Goal: Transaction & Acquisition: Purchase product/service

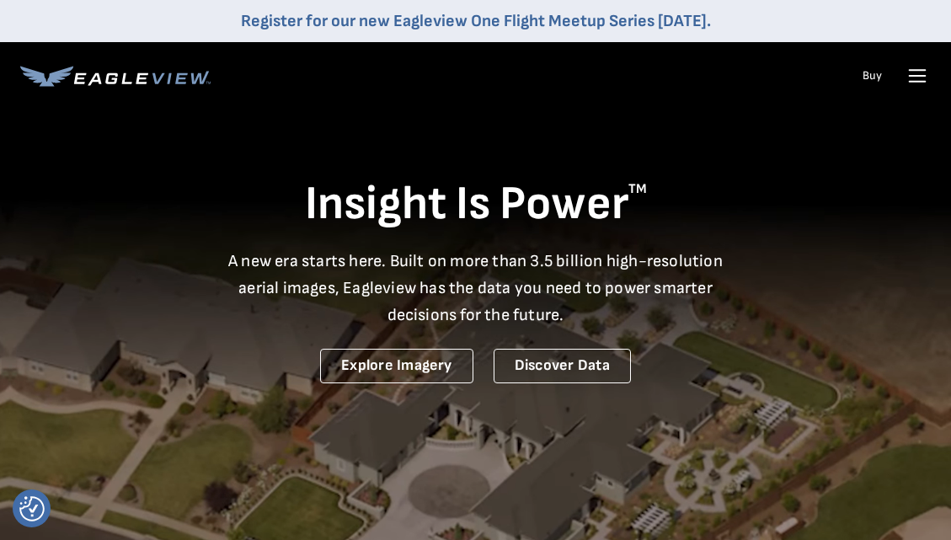
click at [911, 76] on icon at bounding box center [918, 76] width 16 height 0
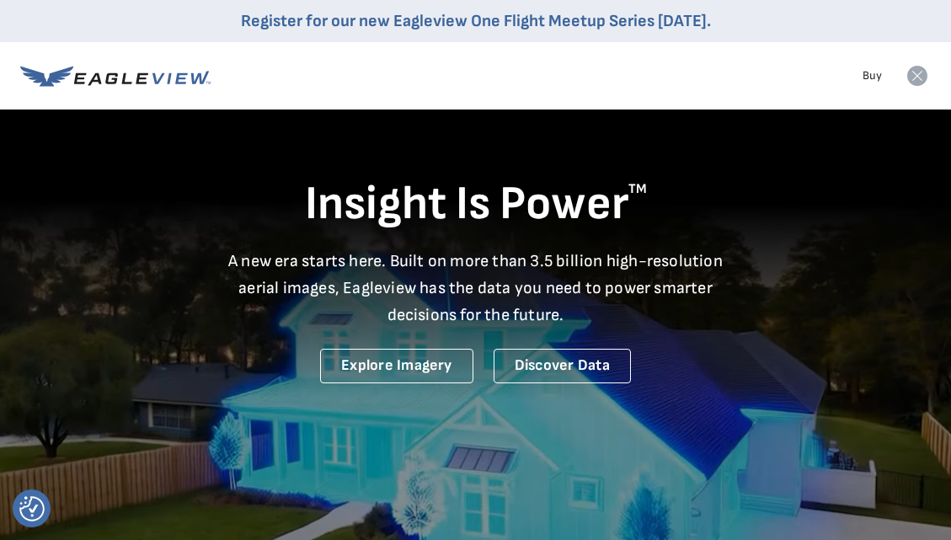
click at [915, 83] on icon at bounding box center [917, 76] width 20 height 20
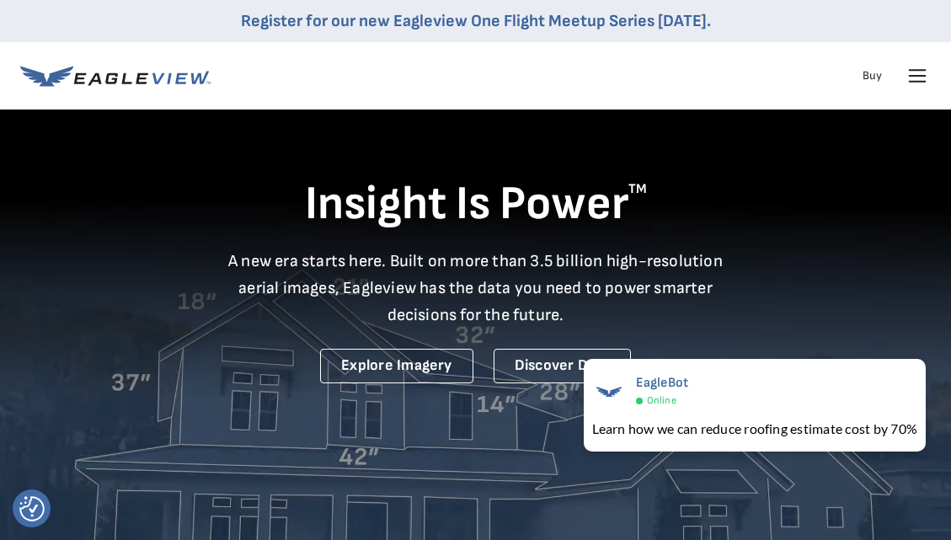
click at [119, 76] on icon at bounding box center [115, 76] width 190 height 21
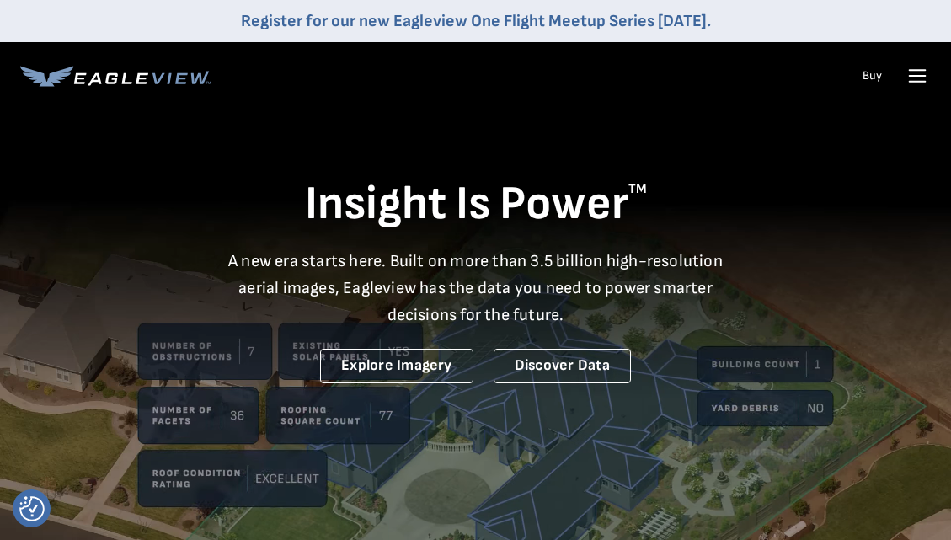
click at [930, 75] on nav "Register for our new Eagleview One Flight Meetup Series [DATE]. Products Soluti…" at bounding box center [475, 54] width 951 height 109
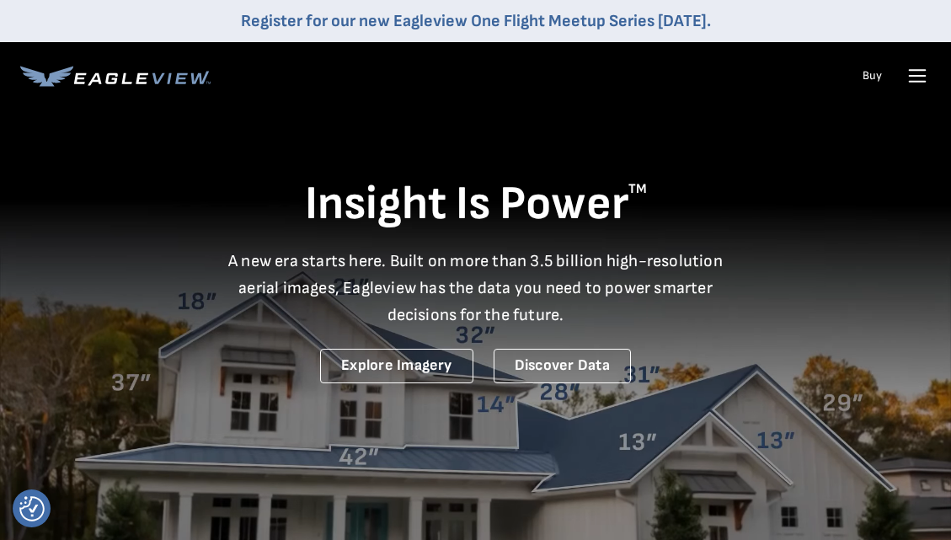
click at [919, 77] on icon at bounding box center [917, 75] width 27 height 27
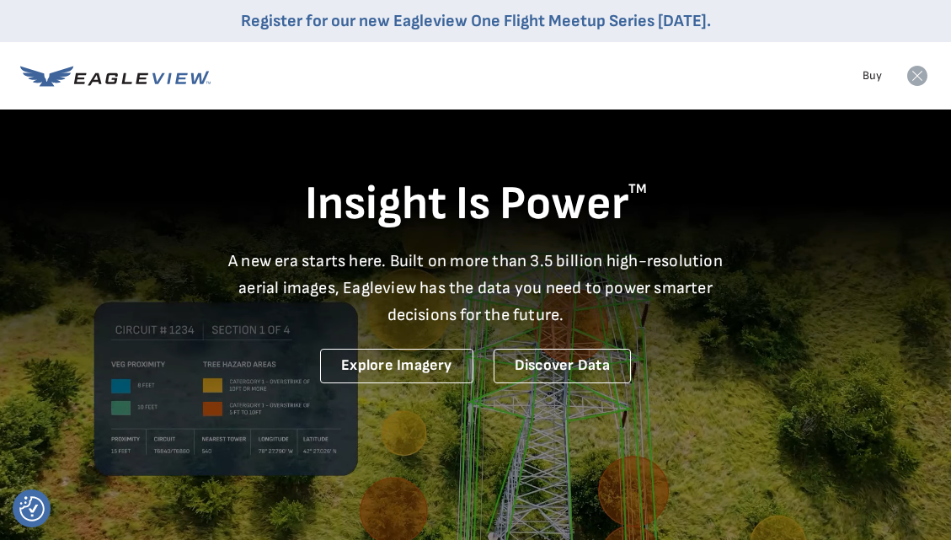
click at [916, 73] on icon at bounding box center [917, 76] width 20 height 20
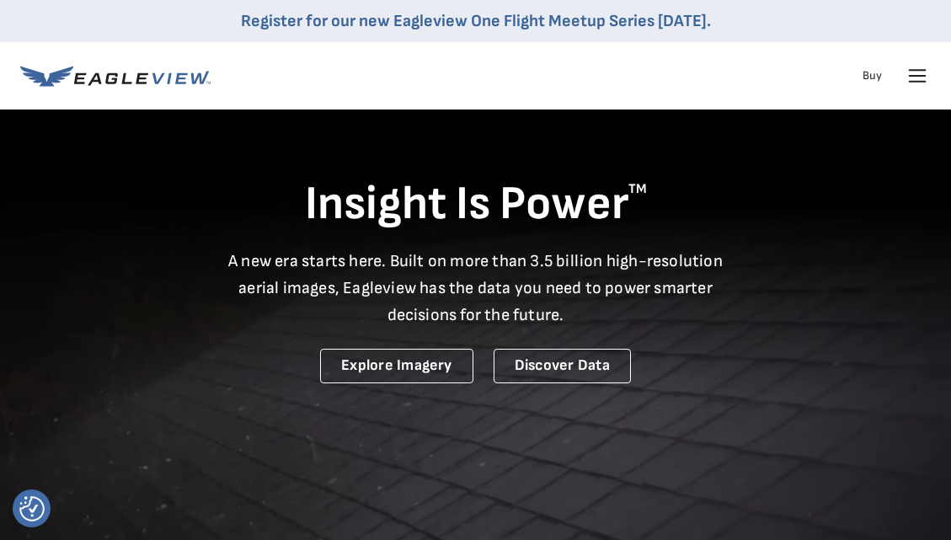
click at [918, 72] on icon at bounding box center [917, 75] width 27 height 27
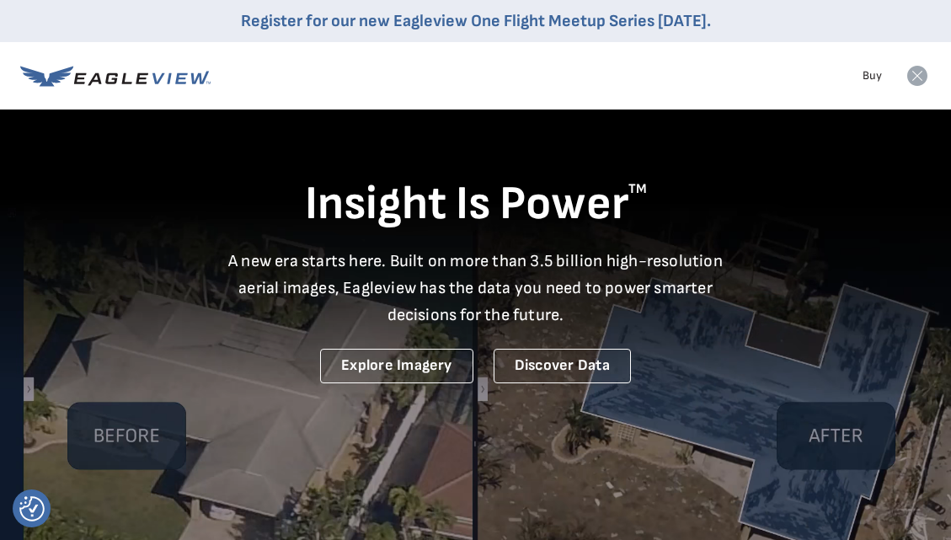
click at [913, 75] on icon at bounding box center [917, 76] width 20 height 20
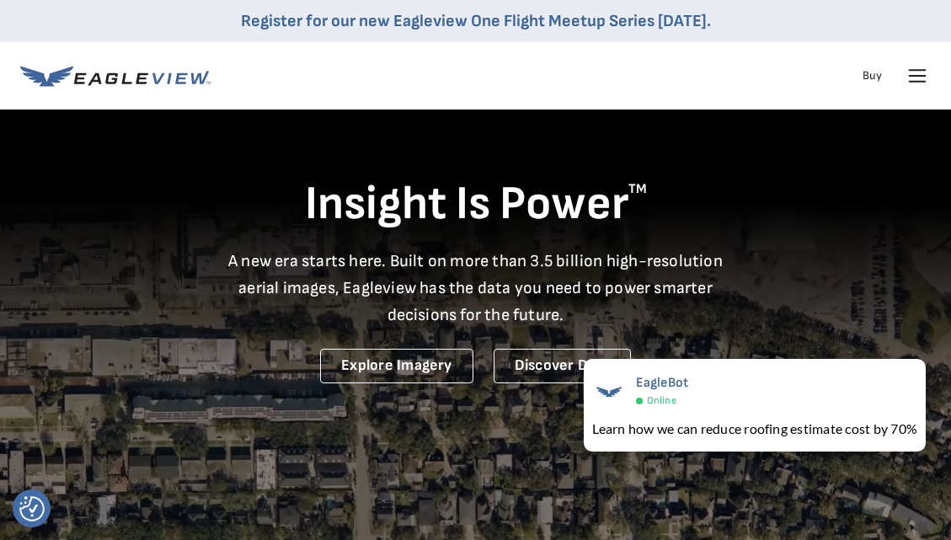
click at [910, 82] on icon at bounding box center [918, 82] width 16 height 0
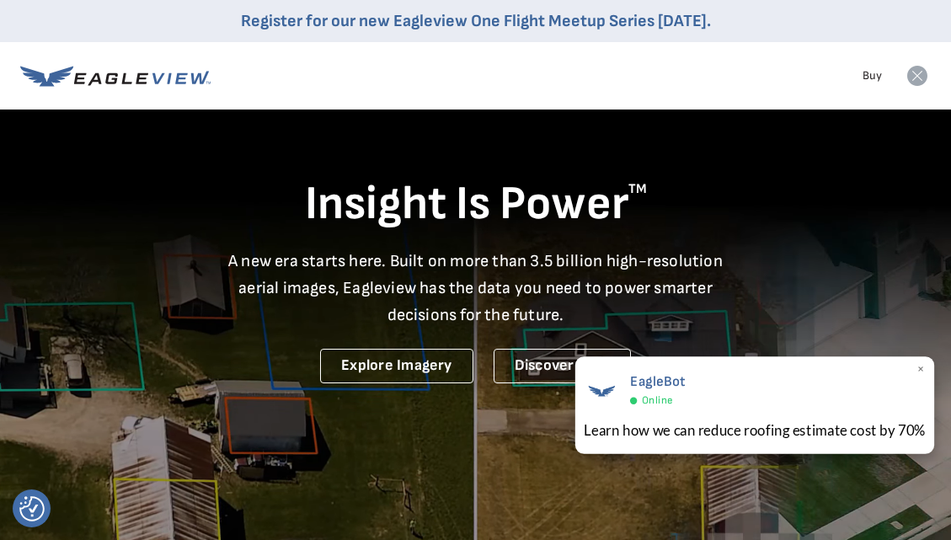
click at [922, 366] on span "×" at bounding box center [920, 370] width 9 height 18
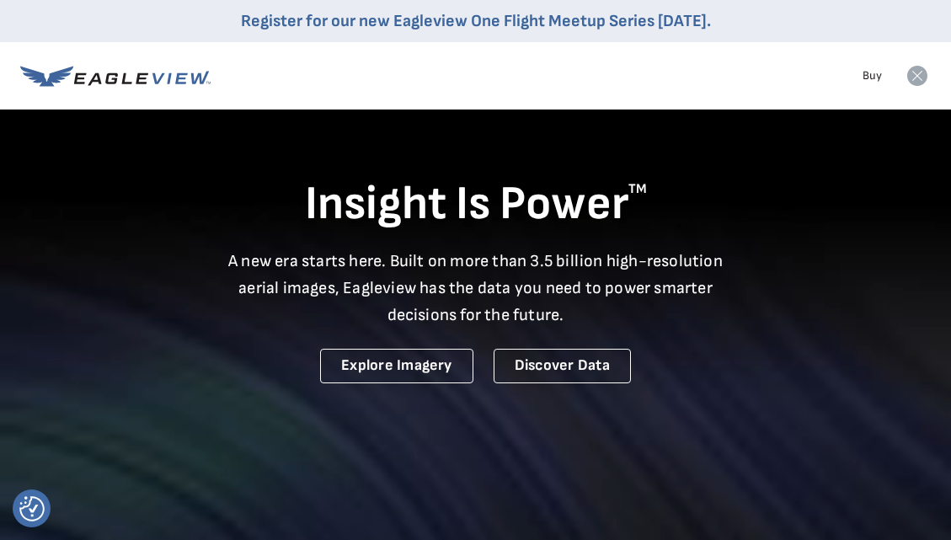
click at [916, 75] on rect at bounding box center [917, 75] width 27 height 27
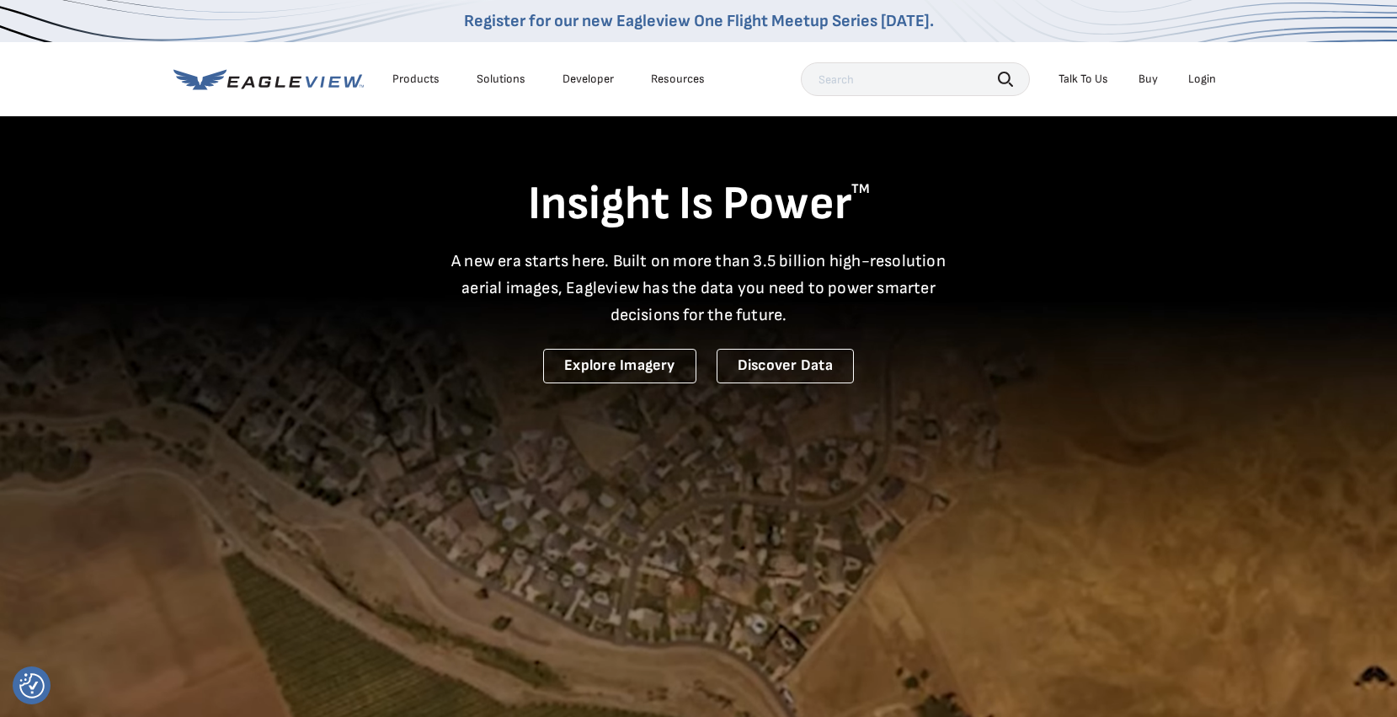
click at [950, 86] on div "Login" at bounding box center [1202, 79] width 28 height 15
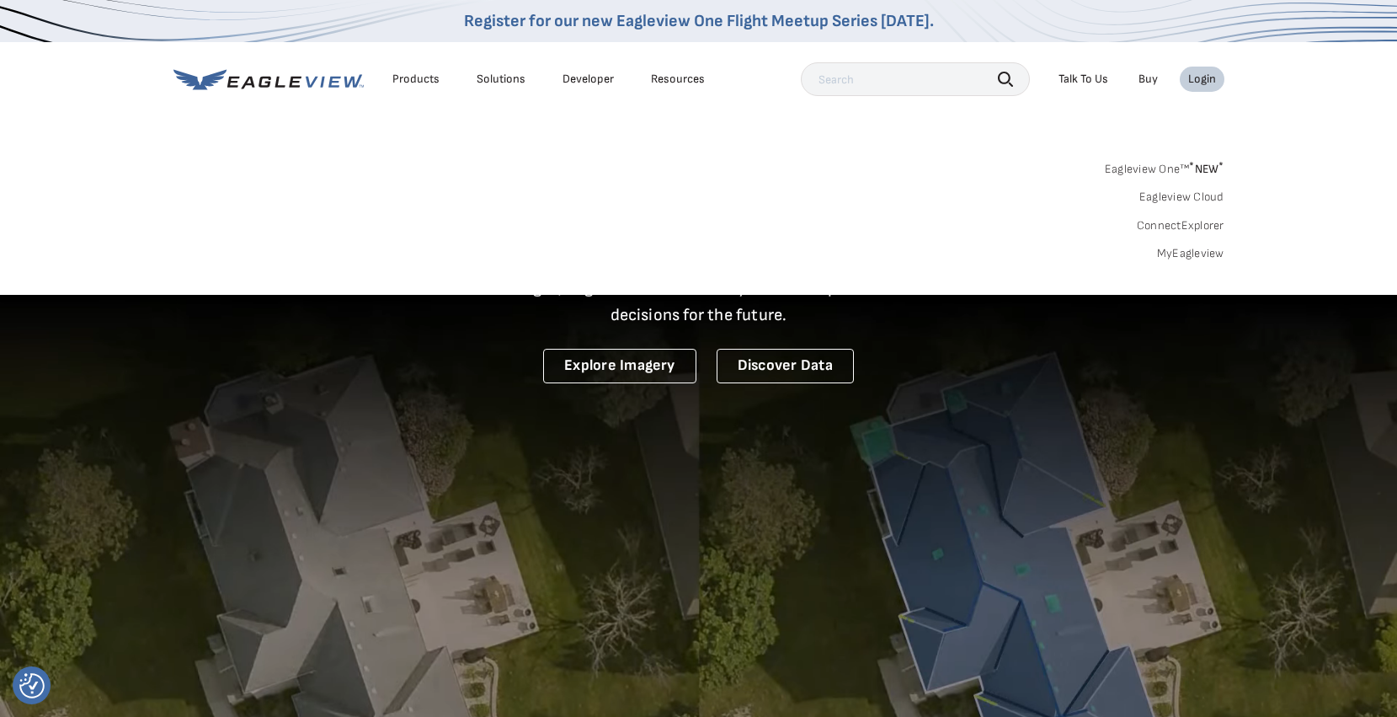
click at [950, 253] on link "MyEagleview" at bounding box center [1190, 253] width 67 height 15
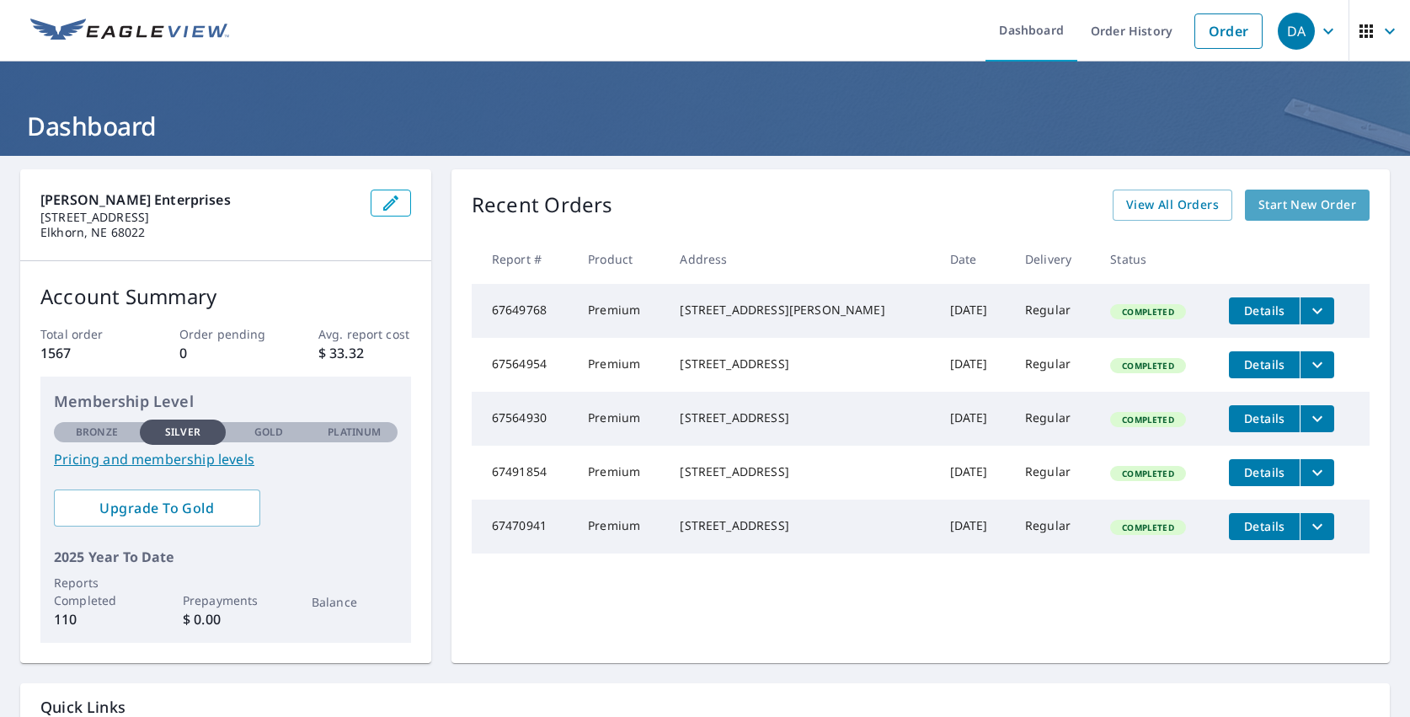
click at [1269, 197] on span "Start New Order" at bounding box center [1307, 205] width 98 height 21
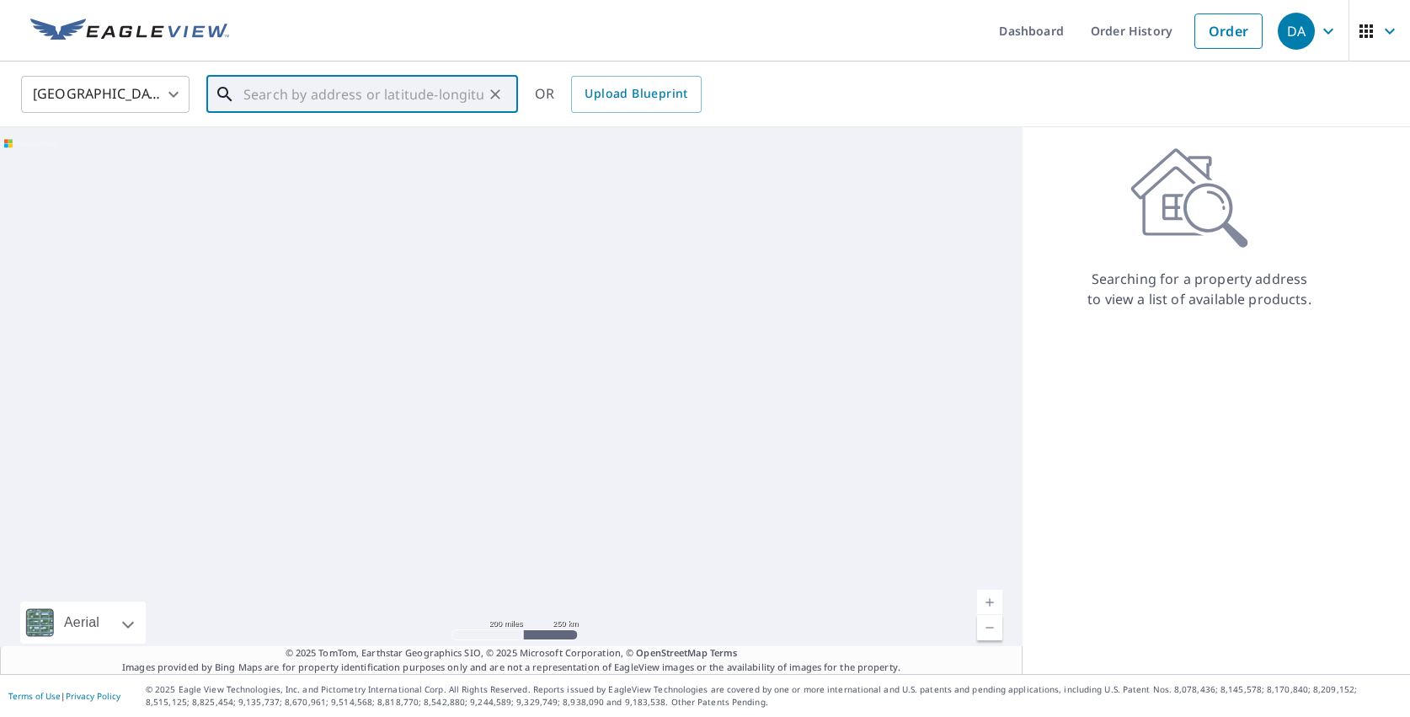
click at [381, 96] on input "text" at bounding box center [363, 94] width 240 height 47
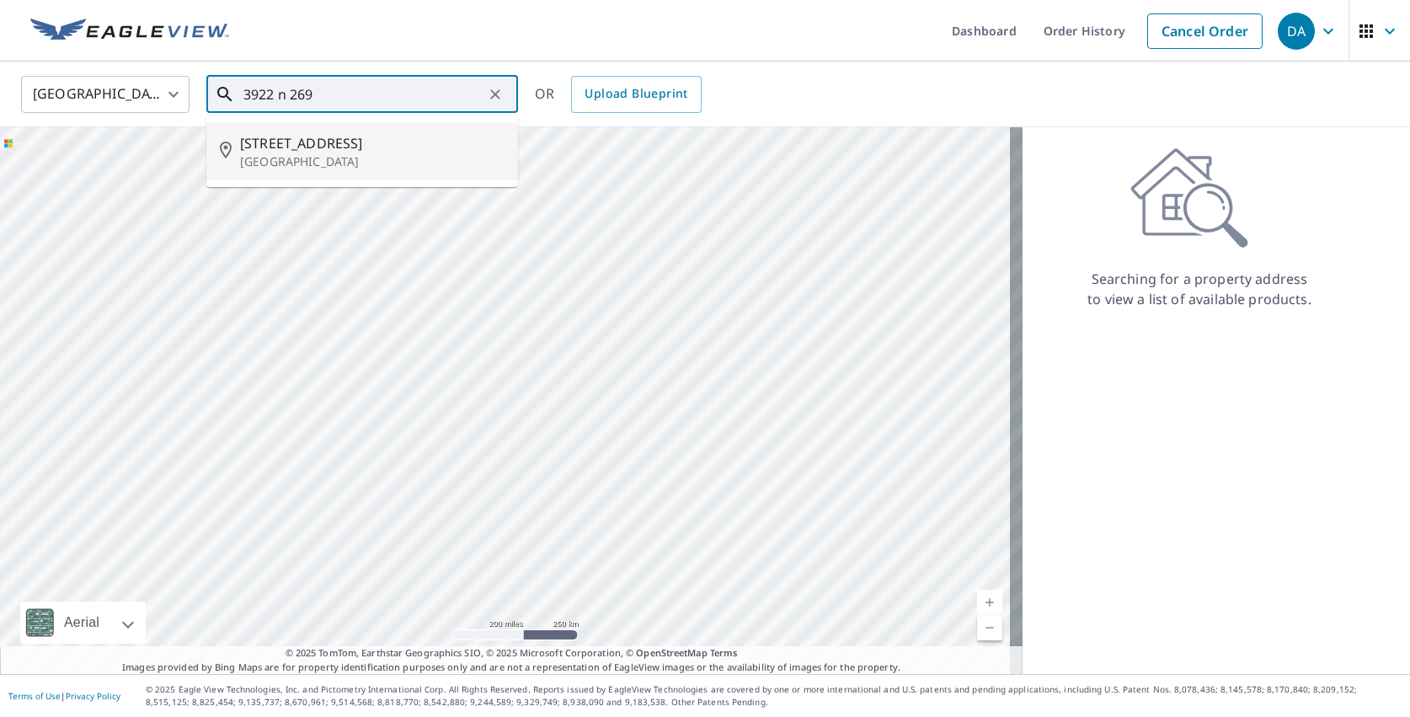
click at [334, 142] on span "3922 N 269th Cir" at bounding box center [372, 143] width 264 height 20
type input "3922 N 269th Cir Valley, NE 68064"
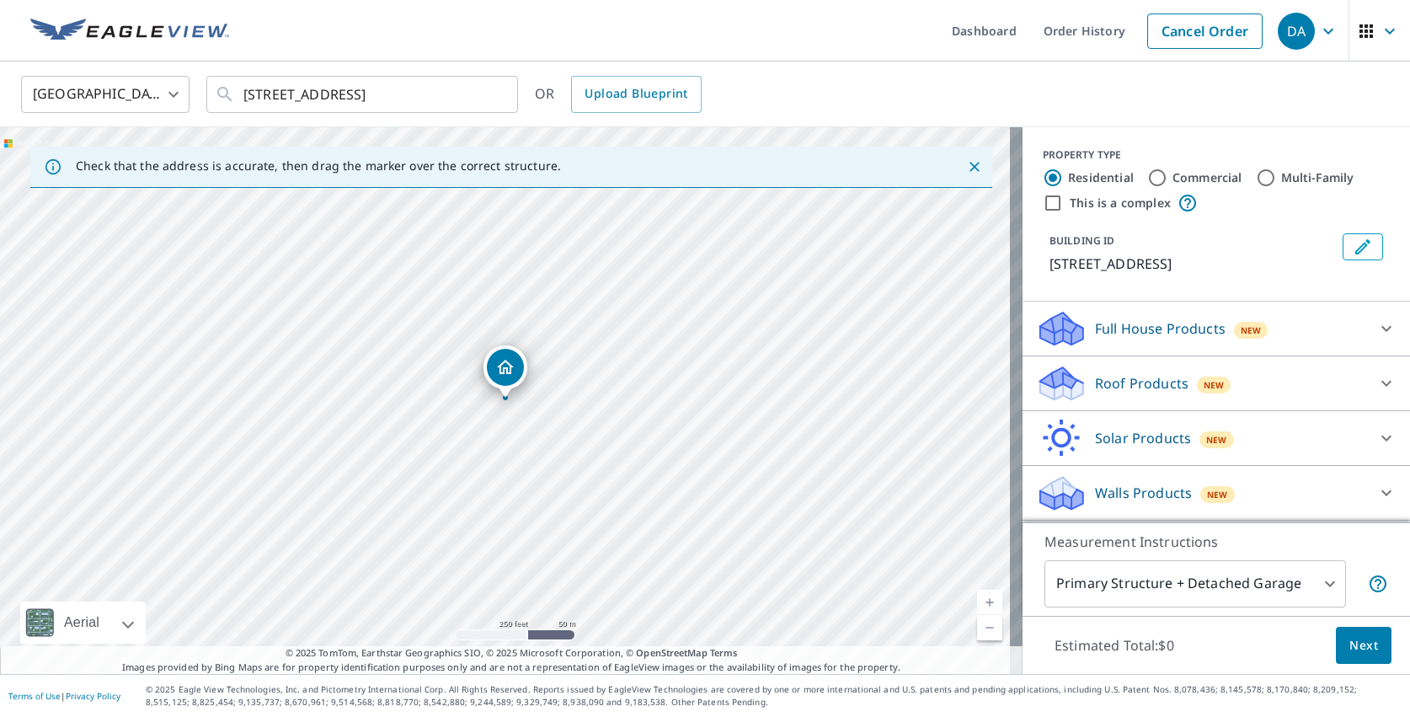
click at [1376, 380] on icon at bounding box center [1386, 383] width 20 height 20
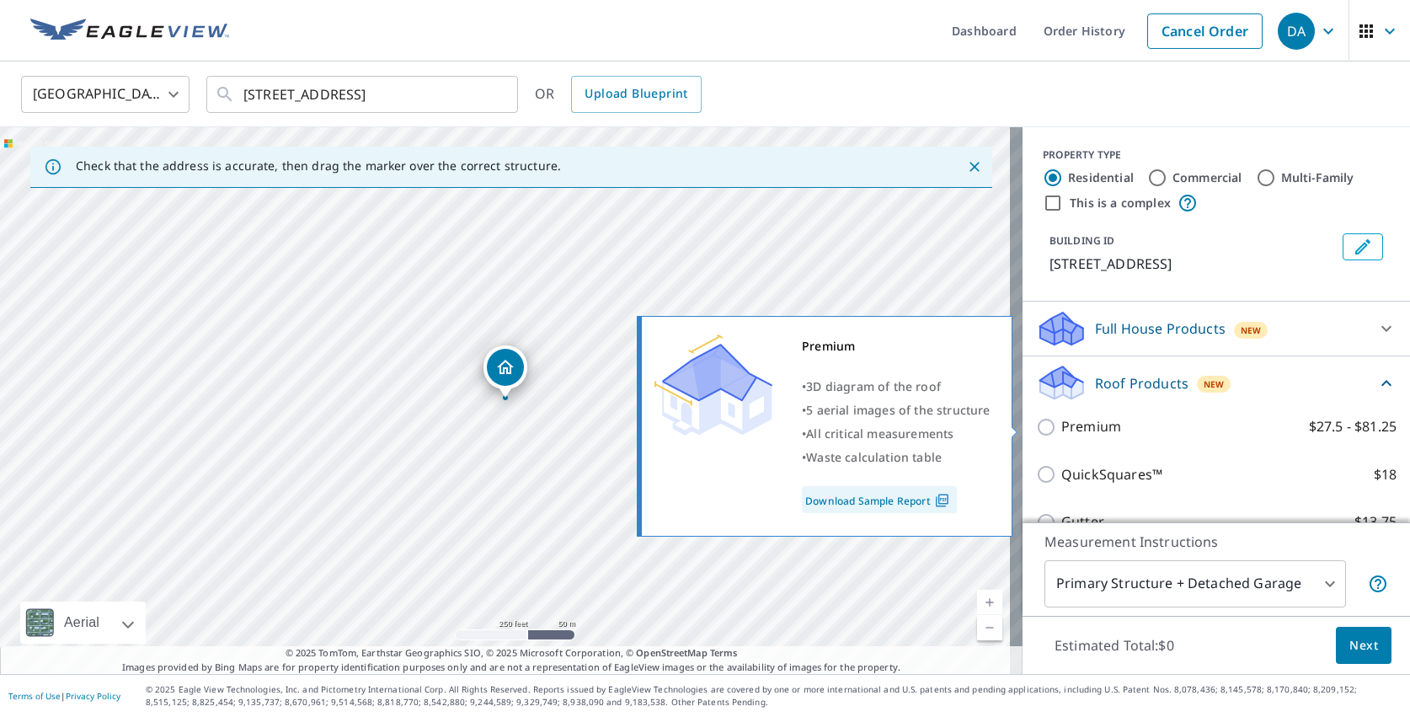
click at [1087, 431] on p "Premium" at bounding box center [1091, 426] width 60 height 21
click at [1061, 431] on input "Premium $27.5 - $81.25" at bounding box center [1048, 427] width 25 height 20
checkbox input "true"
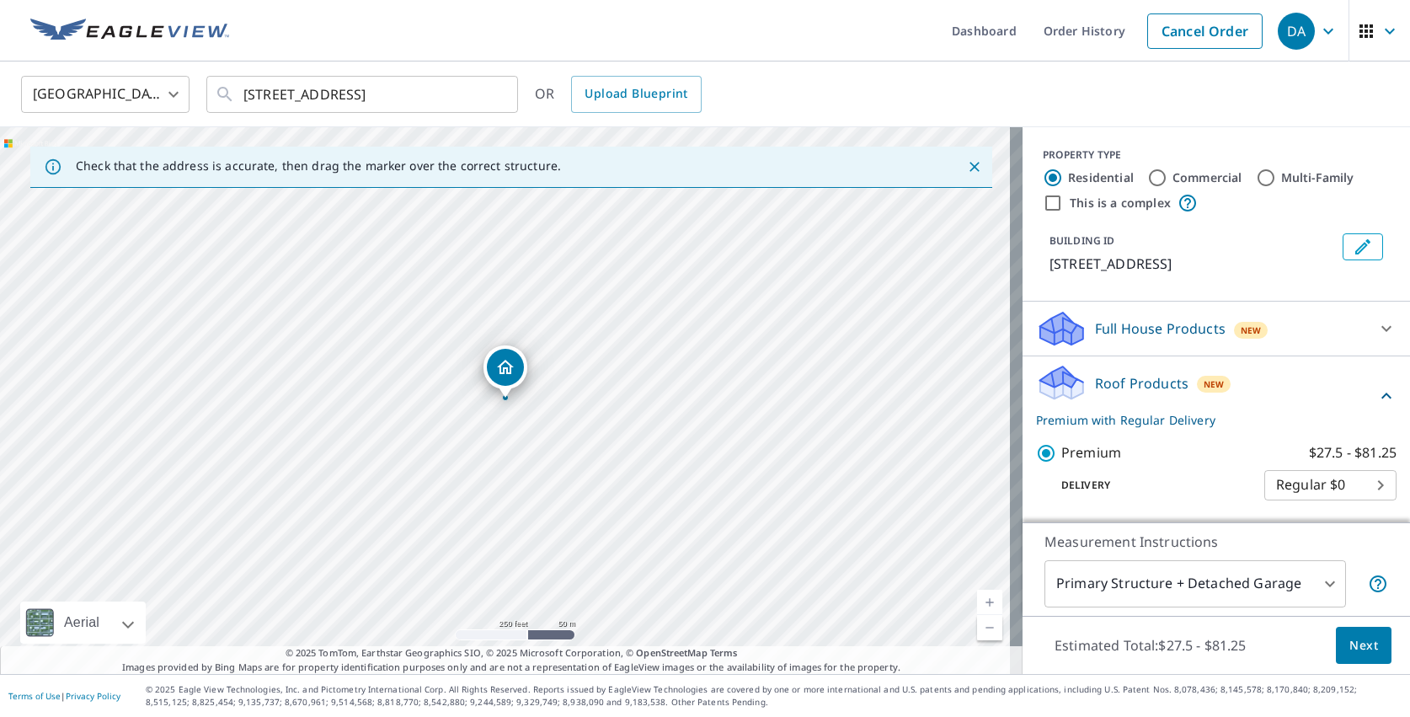
click at [1302, 588] on body "DA DA Dashboard Order History Cancel Order DA United States US ​ 3922 N 269th C…" at bounding box center [705, 358] width 1410 height 717
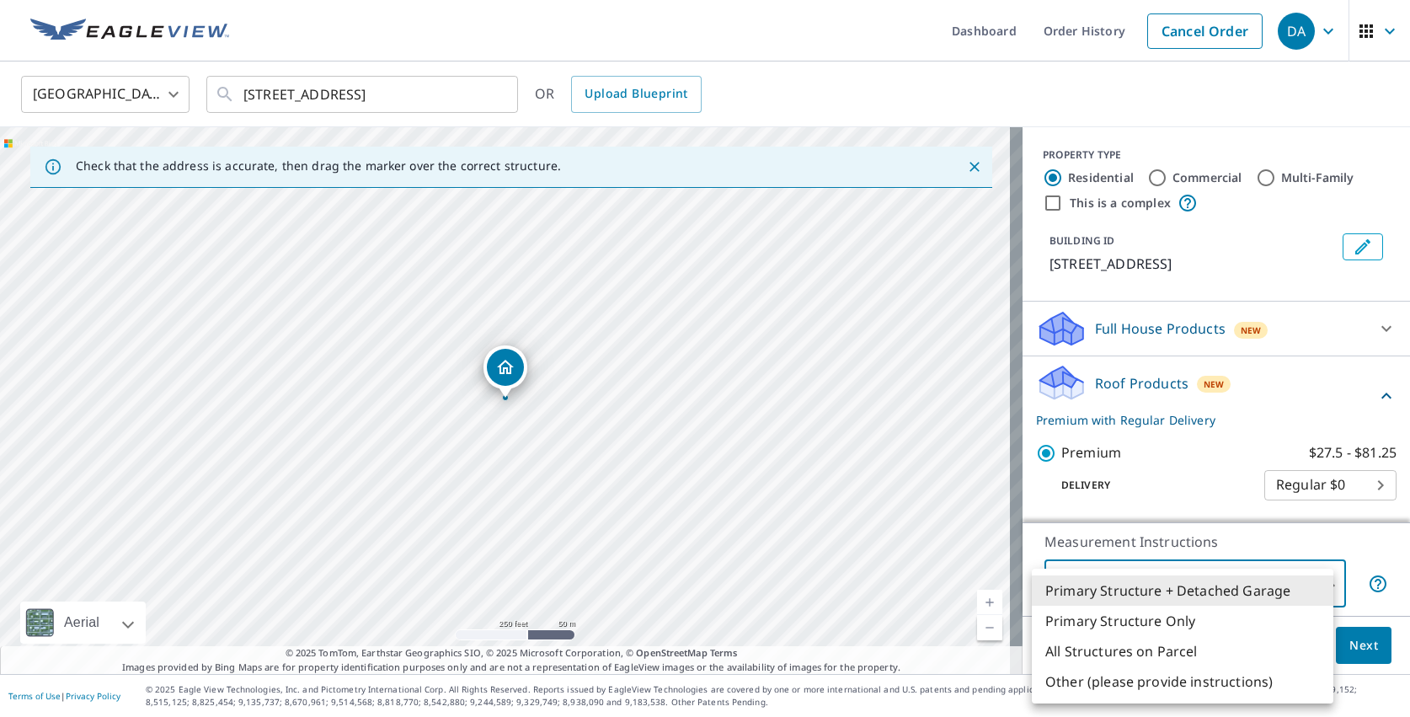
click at [1157, 622] on li "Primary Structure Only" at bounding box center [1183, 621] width 302 height 30
type input "2"
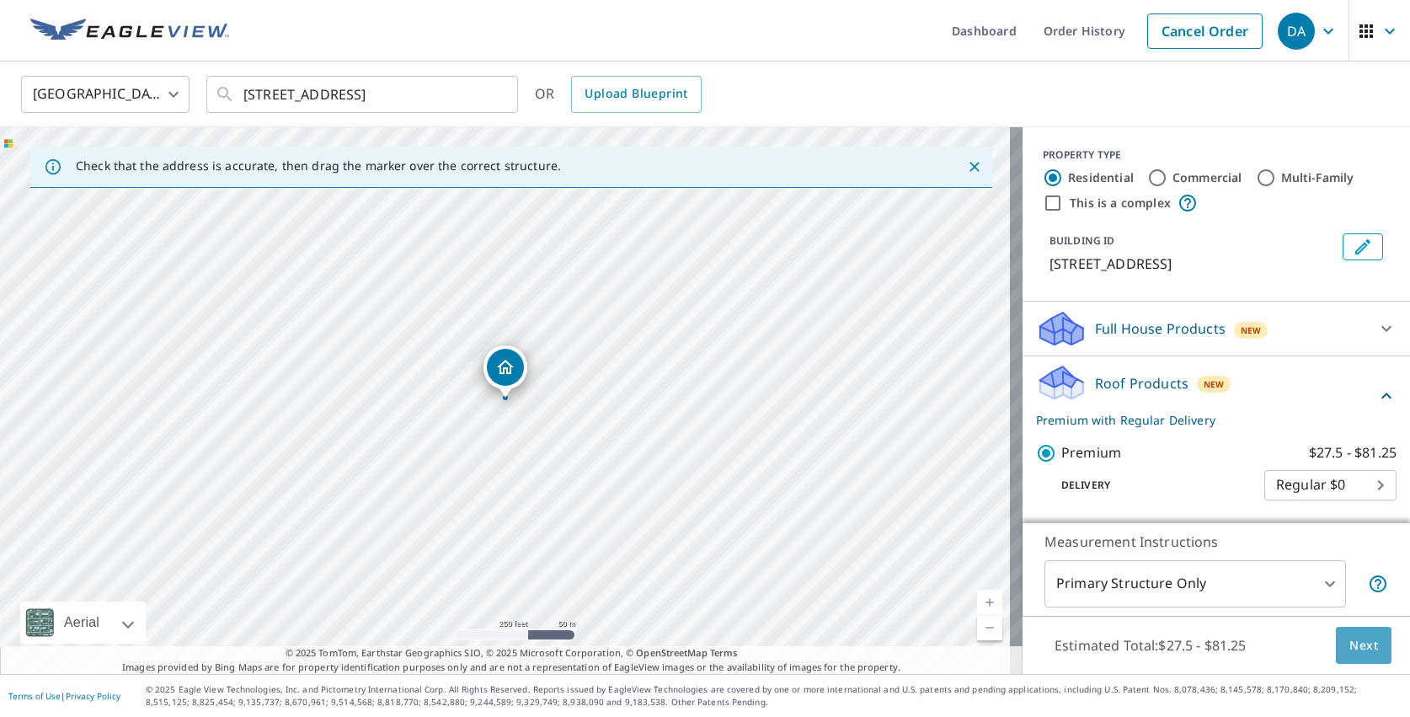
click at [1349, 646] on span "Next" at bounding box center [1363, 645] width 29 height 21
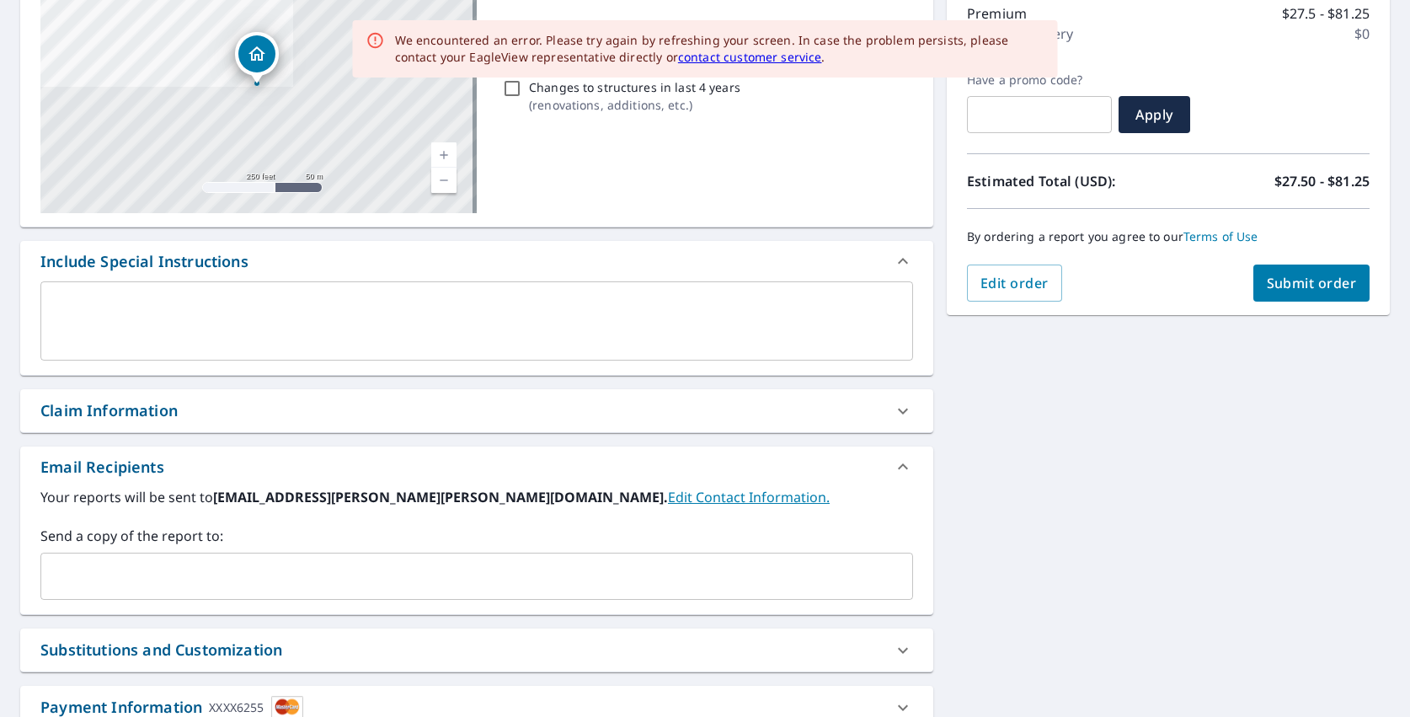
scroll to position [253, 0]
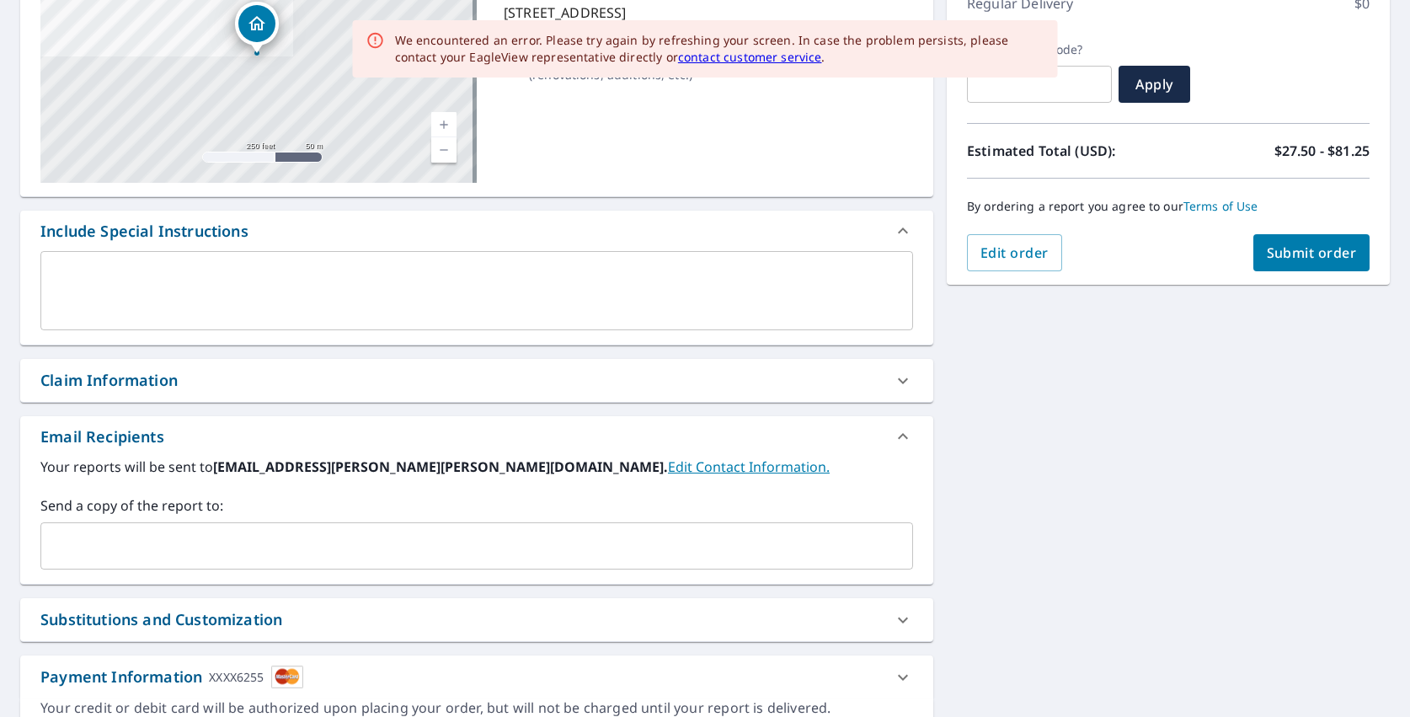
click at [153, 547] on input "text" at bounding box center [464, 546] width 832 height 32
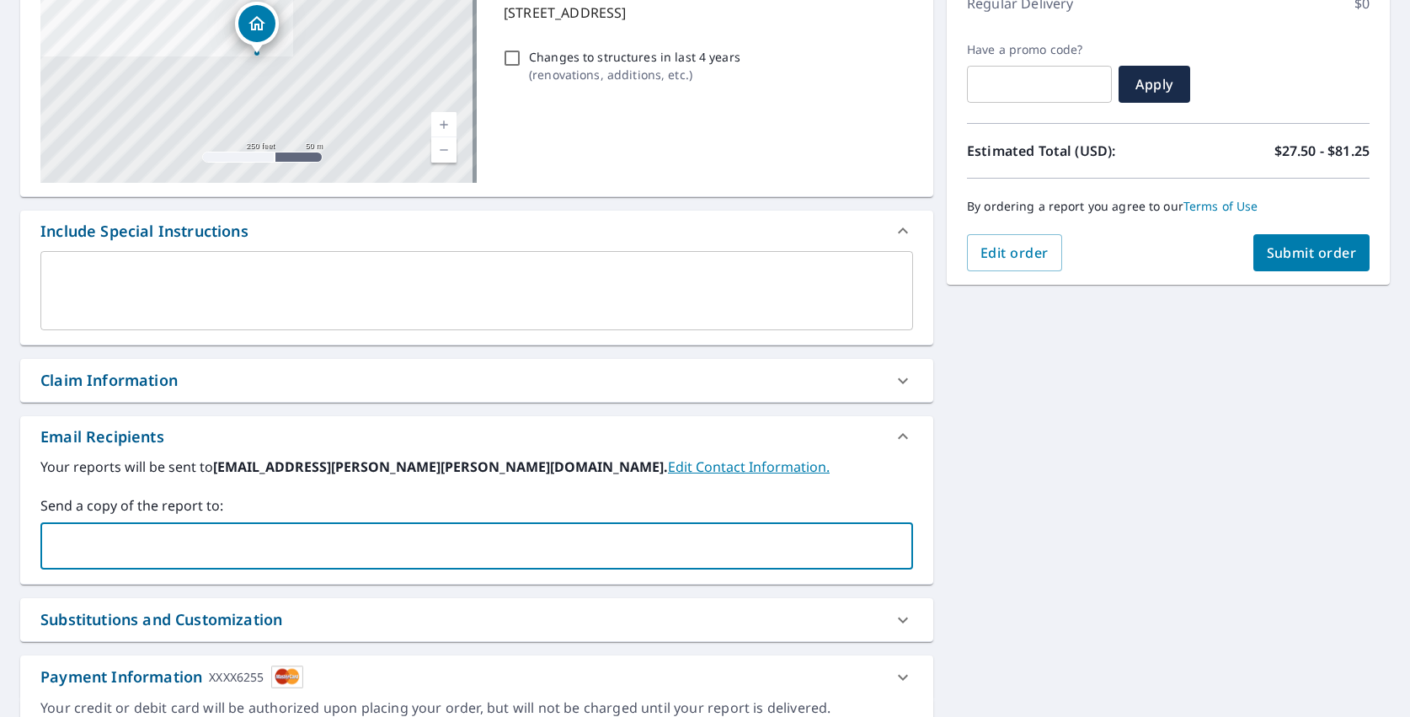
type input "cjbaumgart@hotmail.com"
click at [1271, 260] on span "Submit order" at bounding box center [1312, 252] width 90 height 19
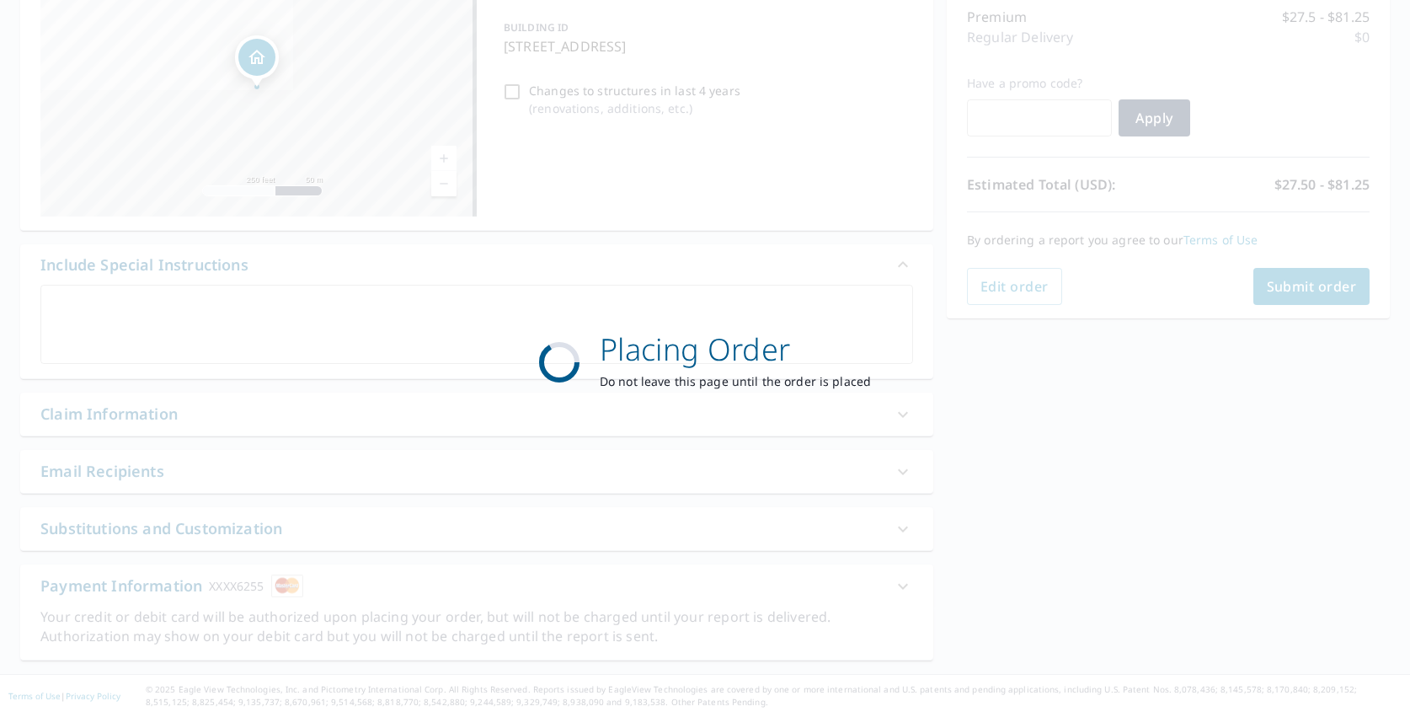
scroll to position [219, 0]
